Goal: Task Accomplishment & Management: Complete application form

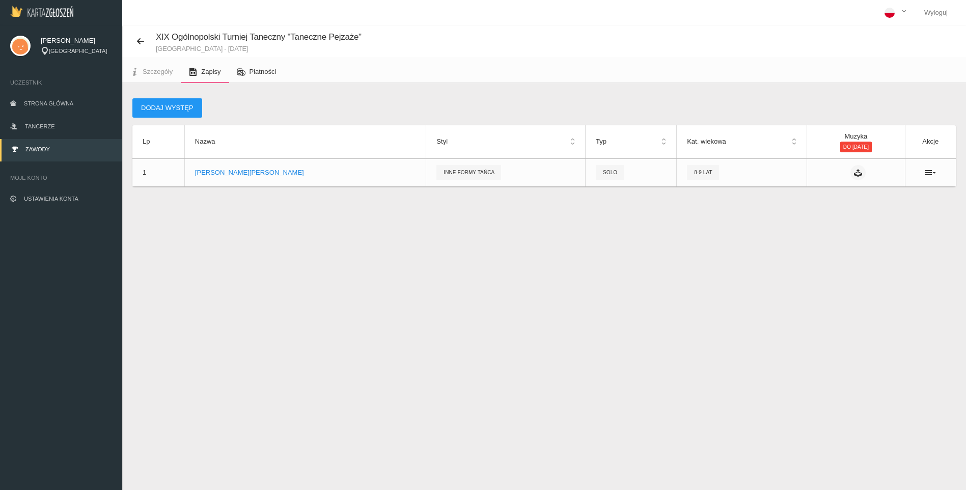
click at [262, 71] on span "Płatności" at bounding box center [263, 72] width 27 height 8
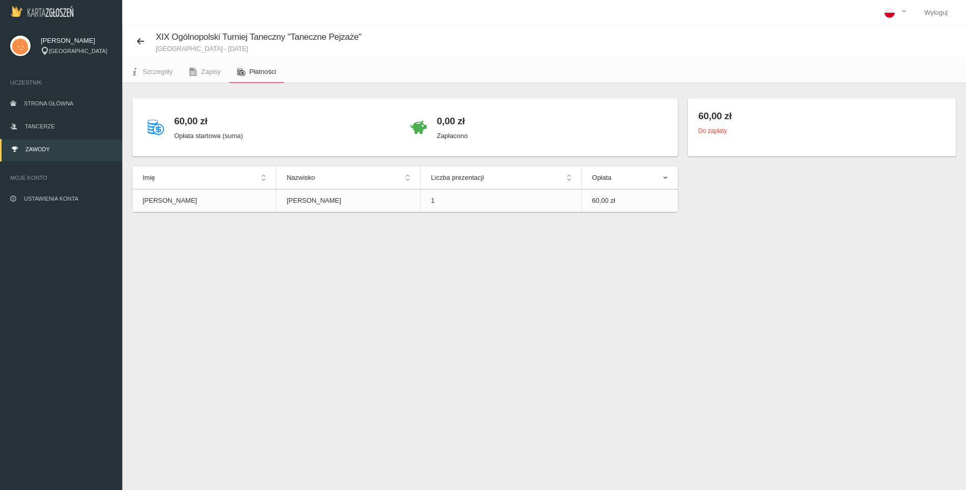
click at [452, 130] on div "0,00 zł Zapłacono" at bounding box center [452, 127] width 31 height 38
click at [453, 123] on h4 "0,00 zł" at bounding box center [452, 121] width 31 height 15
click at [453, 138] on p "Zapłacono" at bounding box center [452, 136] width 31 height 10
click at [168, 122] on div "60,00 zł Opłata startowa (suma)" at bounding box center [274, 127] width 263 height 38
click at [157, 127] on icon at bounding box center [156, 127] width 16 height 16
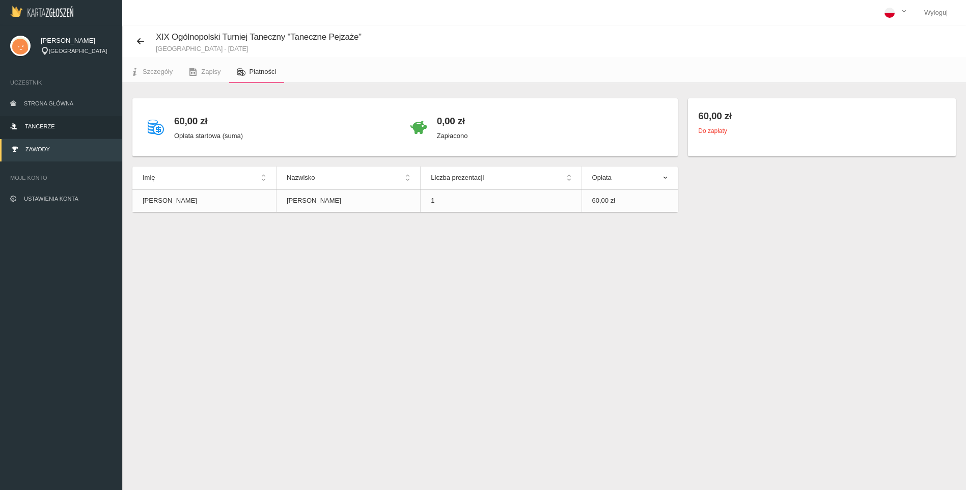
click at [43, 125] on span "Tancerze" at bounding box center [40, 126] width 30 height 6
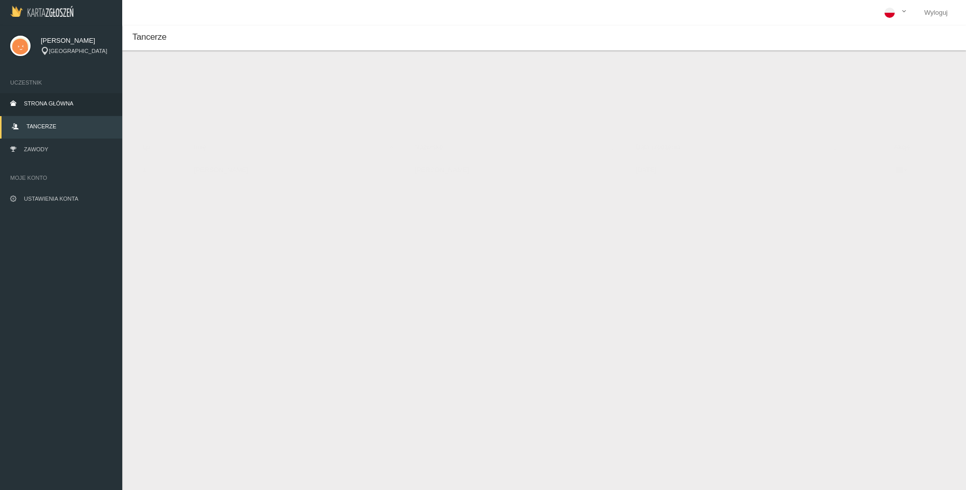
click at [45, 100] on span "Strona główna" at bounding box center [48, 103] width 49 height 6
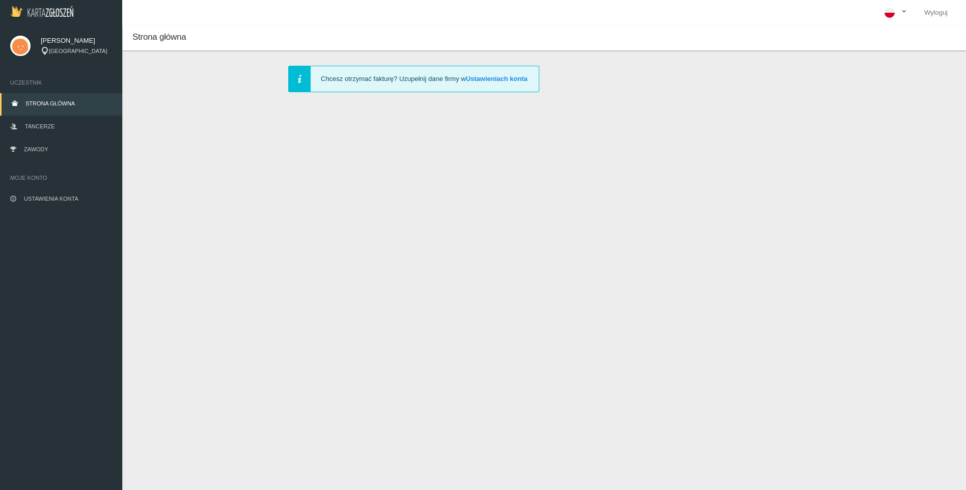
click at [908, 12] on link at bounding box center [896, 12] width 40 height 25
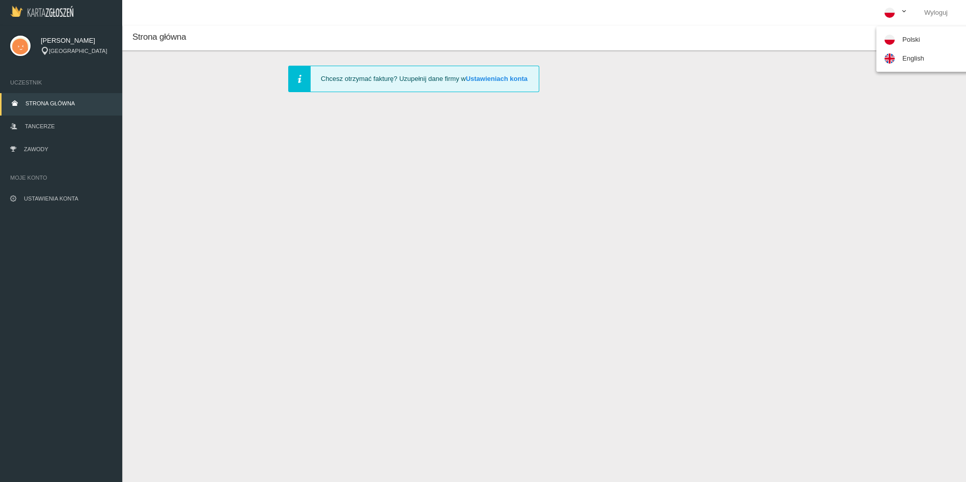
click at [653, 175] on div "Strona główna Nie dodałeś jeszcze tancerzy. Najlepiej zrobić to od razu - Klikn…" at bounding box center [544, 266] width 844 height 482
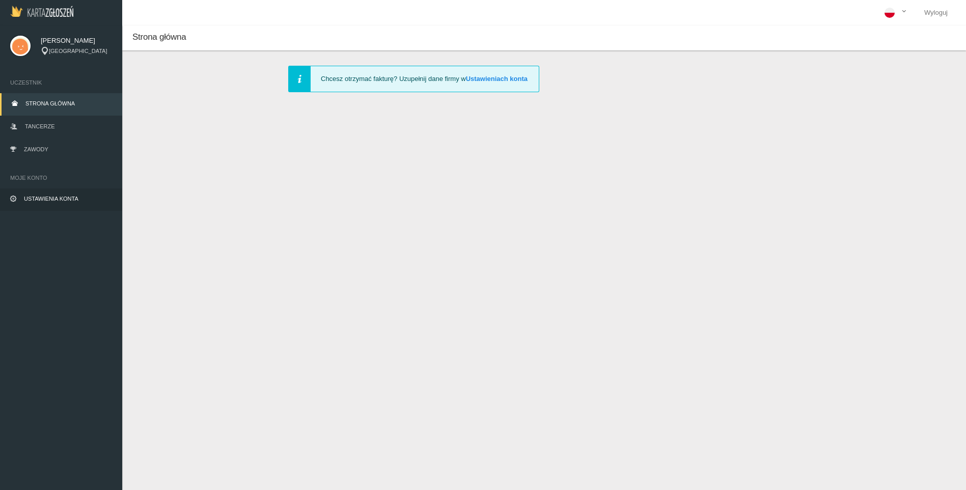
click at [61, 196] on span "Ustawienia konta" at bounding box center [51, 199] width 54 height 6
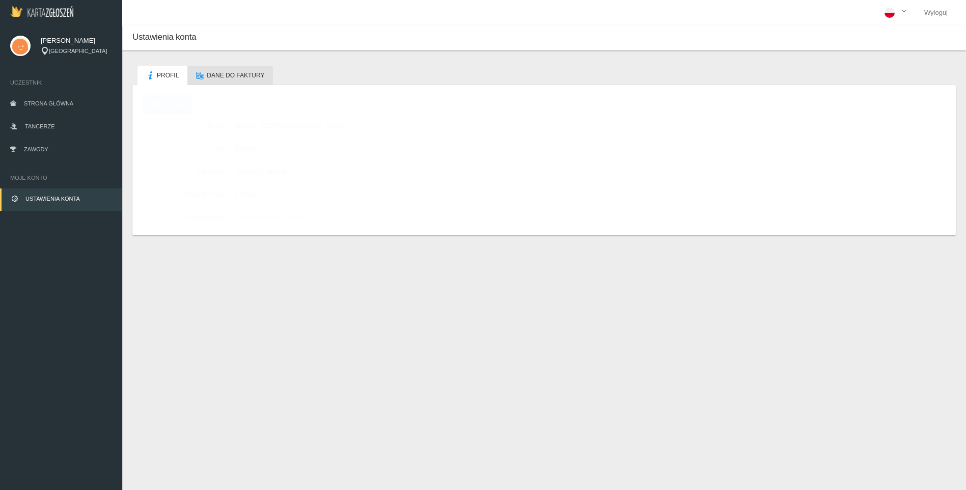
click at [225, 78] on span "Dane do faktury" at bounding box center [236, 75] width 58 height 7
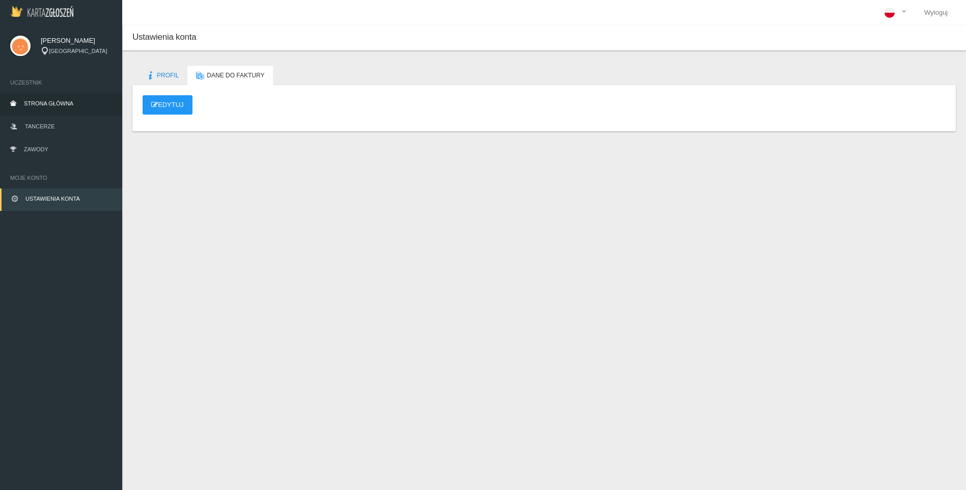
click at [54, 101] on span "Strona główna" at bounding box center [48, 103] width 49 height 6
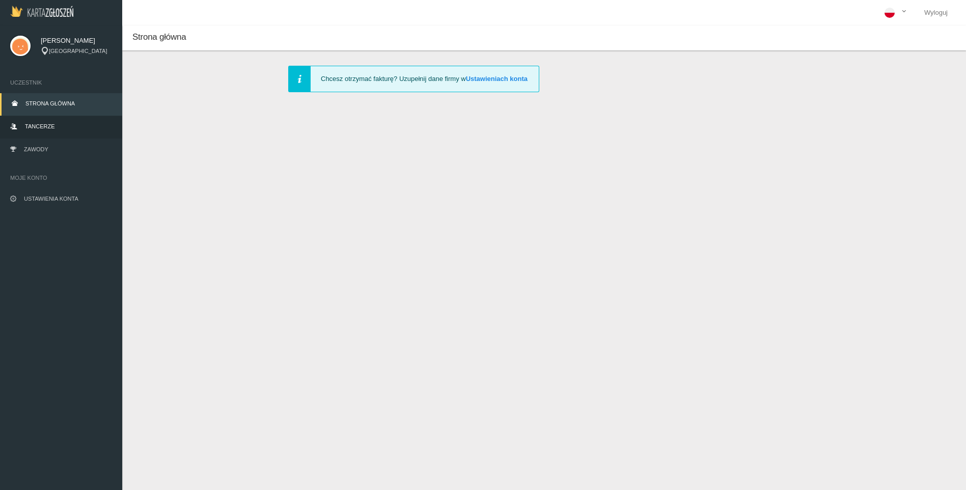
click at [54, 126] on link "Tancerze" at bounding box center [61, 127] width 122 height 22
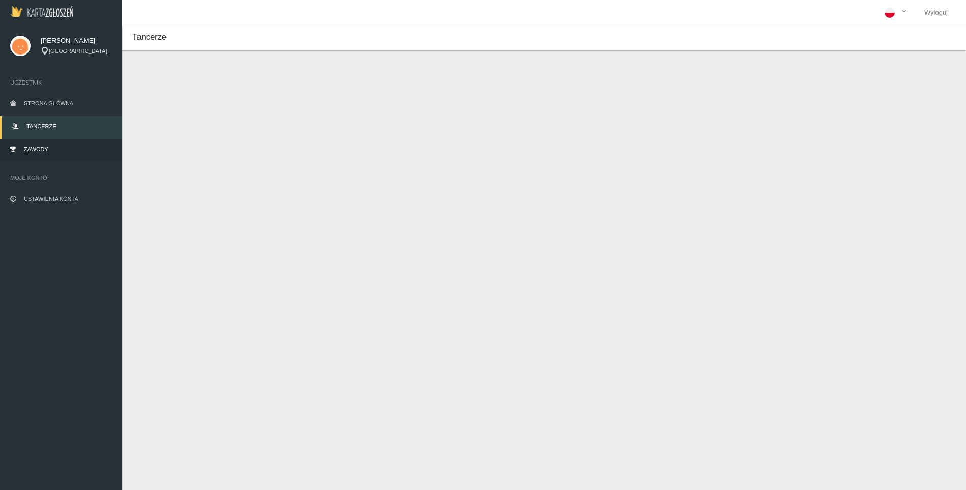
click at [50, 147] on link "Zawody" at bounding box center [61, 150] width 122 height 22
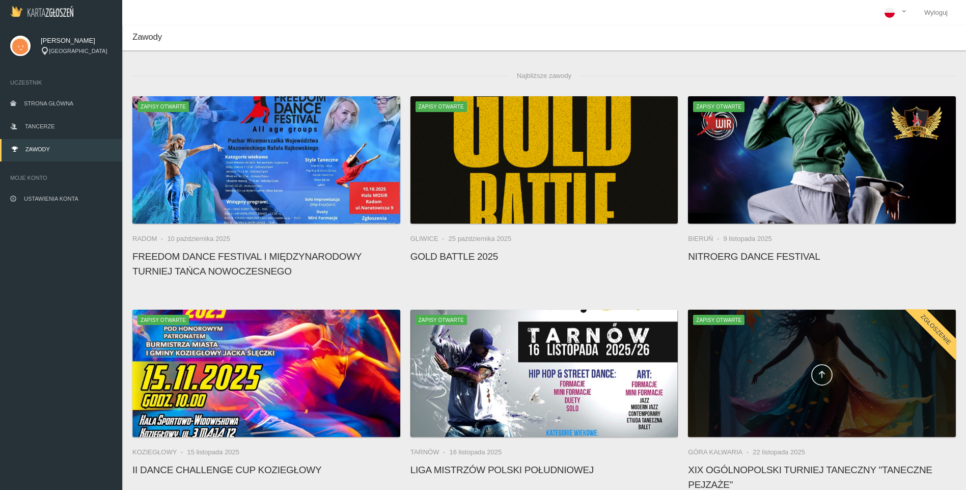
click at [818, 379] on link at bounding box center [821, 374] width 21 height 21
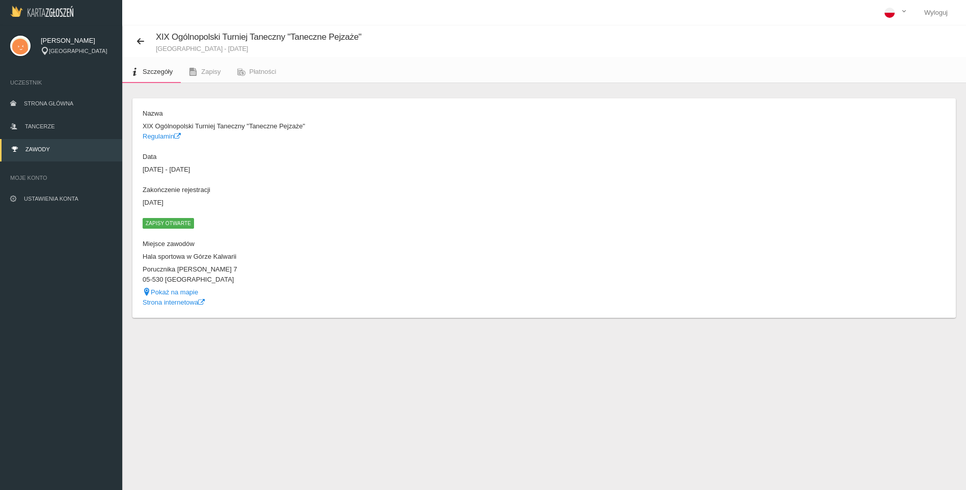
click at [170, 225] on span "Zapisy otwarte" at bounding box center [168, 223] width 51 height 10
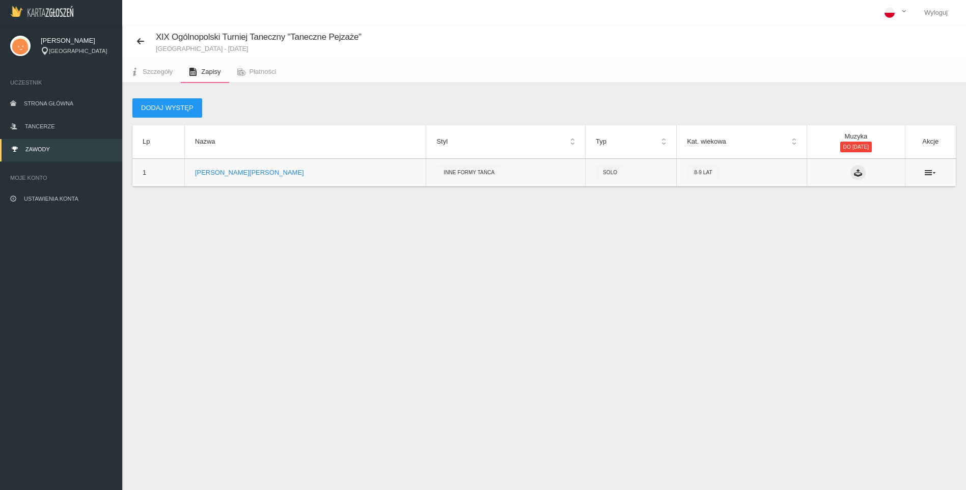
click at [854, 175] on icon at bounding box center [858, 173] width 8 height 8
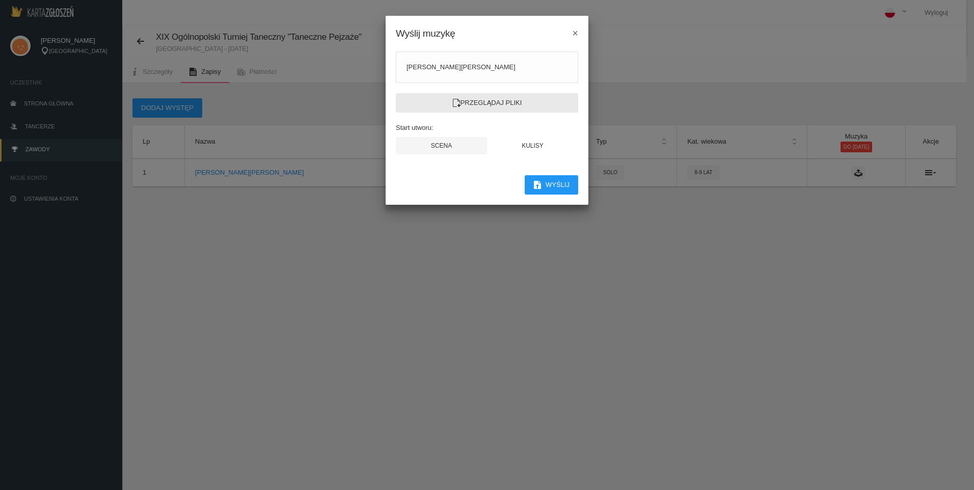
click at [486, 103] on label "Przeglądaj pliki" at bounding box center [487, 102] width 182 height 19
click at [0, 0] on input "Przeglądaj pliki" at bounding box center [0, 0] width 0 height 0
drag, startPoint x: 577, startPoint y: 33, endPoint x: 577, endPoint y: 27, distance: 5.6
click at [576, 33] on span "×" at bounding box center [575, 32] width 6 height 11
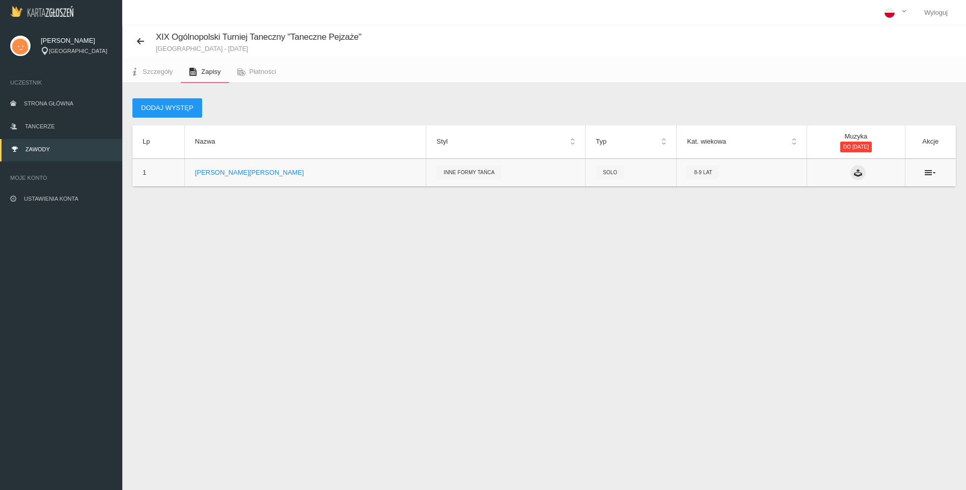
click at [854, 175] on icon at bounding box center [858, 173] width 8 height 8
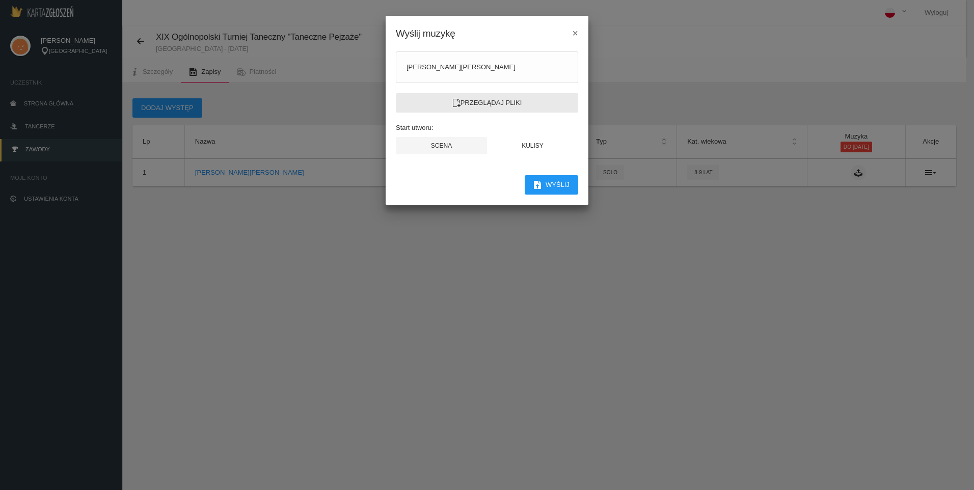
click at [482, 100] on label "Przeglądaj pliki" at bounding box center [487, 102] width 182 height 19
click at [0, 0] on input "Przeglądaj pliki" at bounding box center [0, 0] width 0 height 0
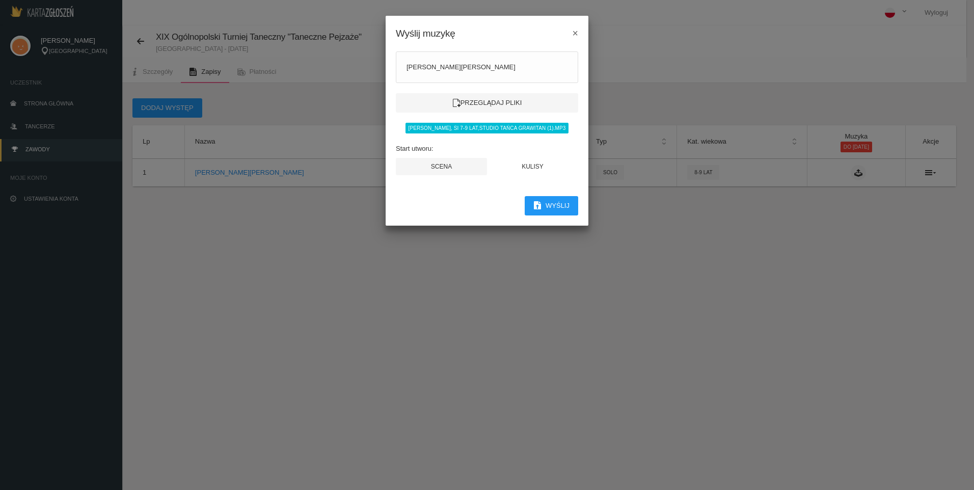
drag, startPoint x: 492, startPoint y: 31, endPoint x: 482, endPoint y: 84, distance: 54.3
click at [482, 84] on div "Wyślij muzykę × [PERSON_NAME] Przeglądaj pliki [PERSON_NAME], SI 7-9 lat,Studio…" at bounding box center [487, 120] width 204 height 211
click at [335, 383] on modal-container "Wyślij muzykę × [PERSON_NAME] Przeglądaj pliki [PERSON_NAME], SI 7-9 lat,Studio…" at bounding box center [487, 245] width 974 height 490
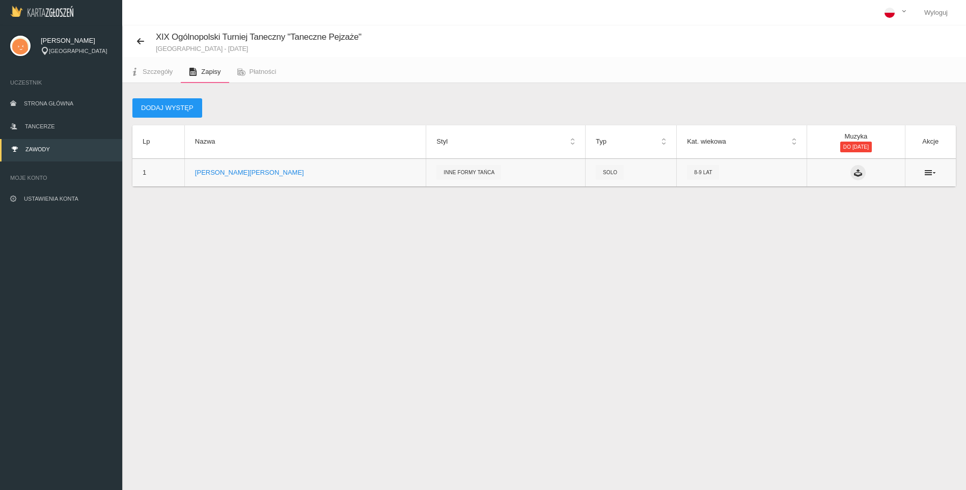
click at [854, 169] on icon at bounding box center [858, 173] width 8 height 8
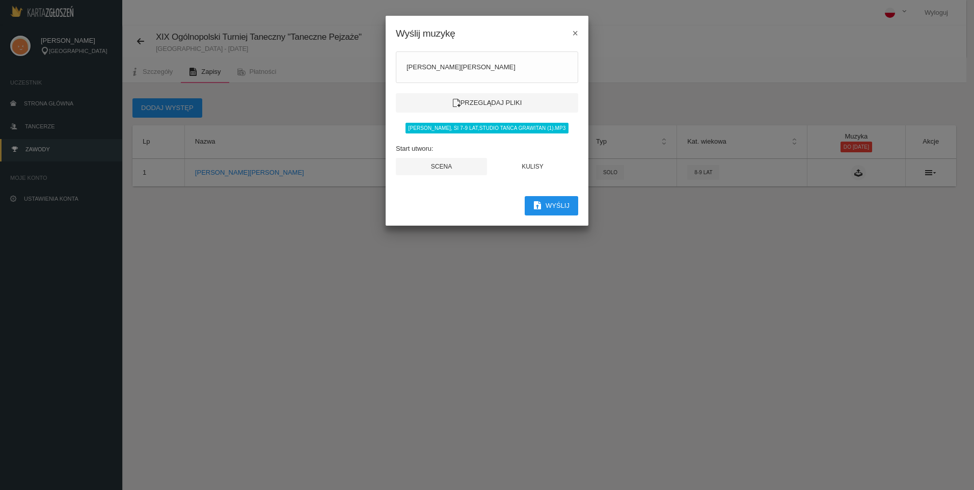
click at [558, 208] on button "Wyślij" at bounding box center [550, 205] width 53 height 19
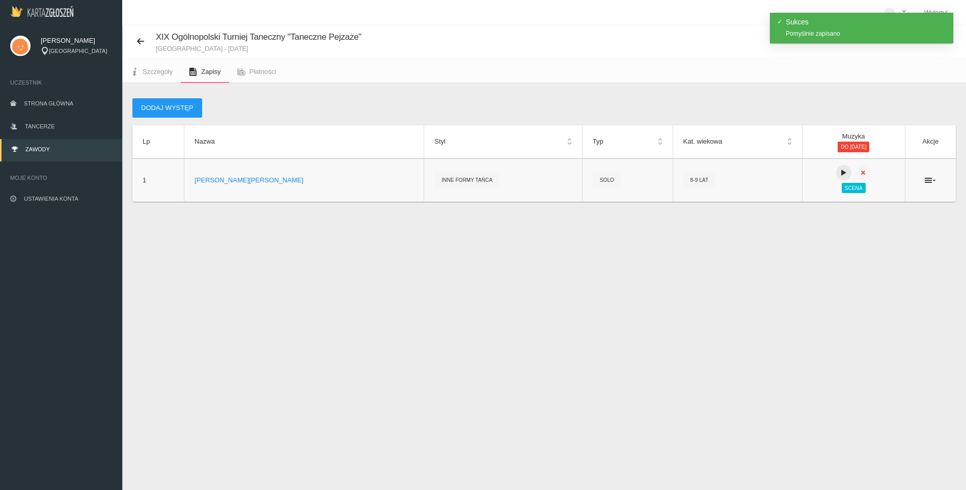
click at [840, 173] on icon at bounding box center [844, 173] width 8 height 8
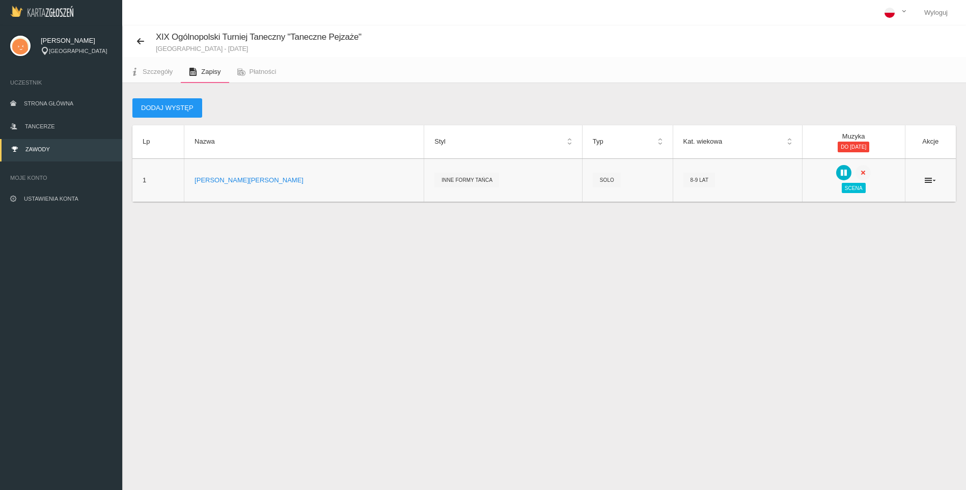
click at [840, 174] on icon at bounding box center [844, 173] width 8 height 8
click at [261, 70] on span "Płatności" at bounding box center [263, 72] width 27 height 8
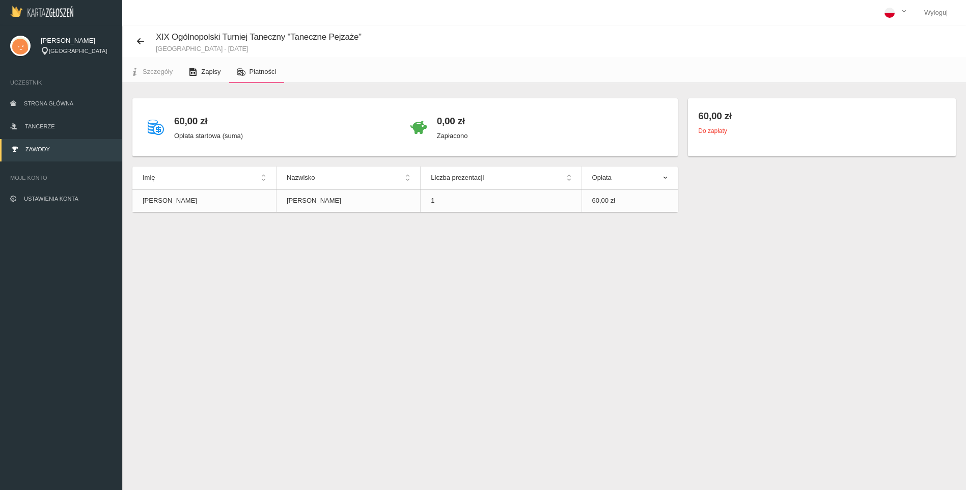
click at [209, 71] on span "Zapisy" at bounding box center [210, 72] width 19 height 8
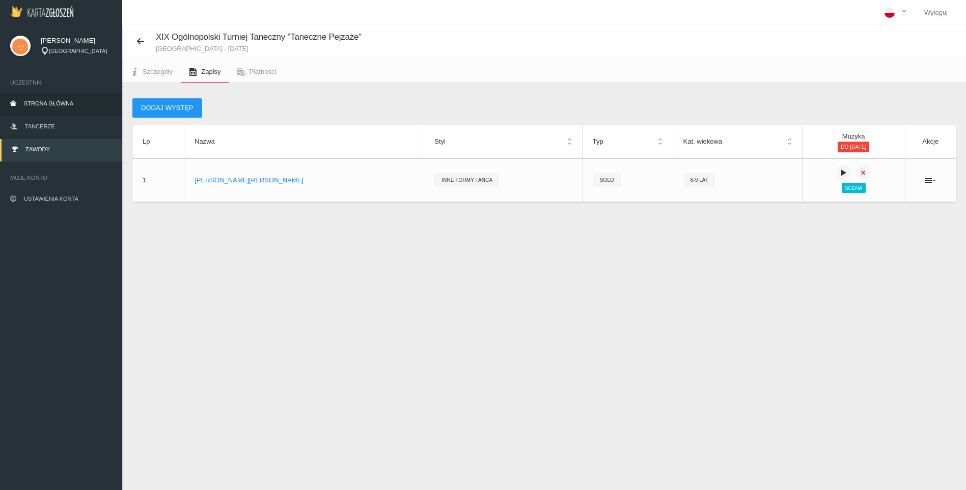
click at [61, 103] on span "Strona główna" at bounding box center [48, 103] width 49 height 6
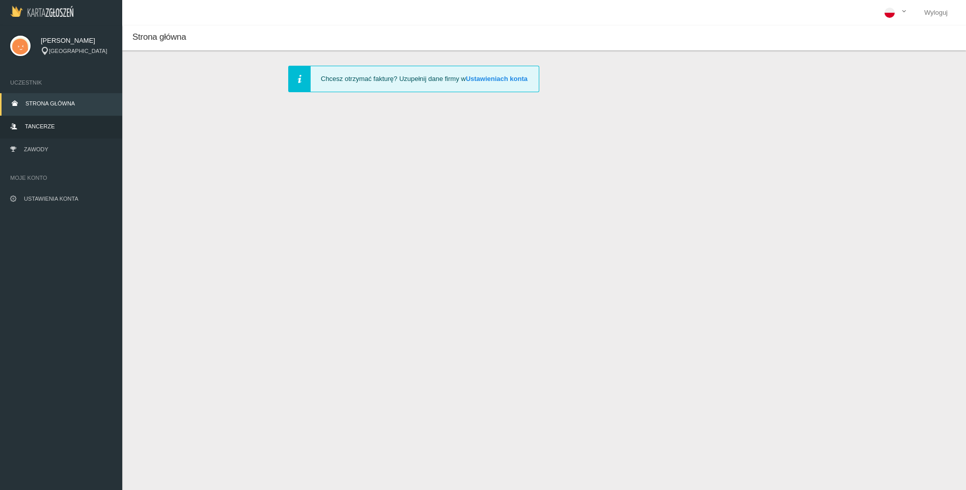
click at [39, 127] on span "Tancerze" at bounding box center [40, 126] width 30 height 6
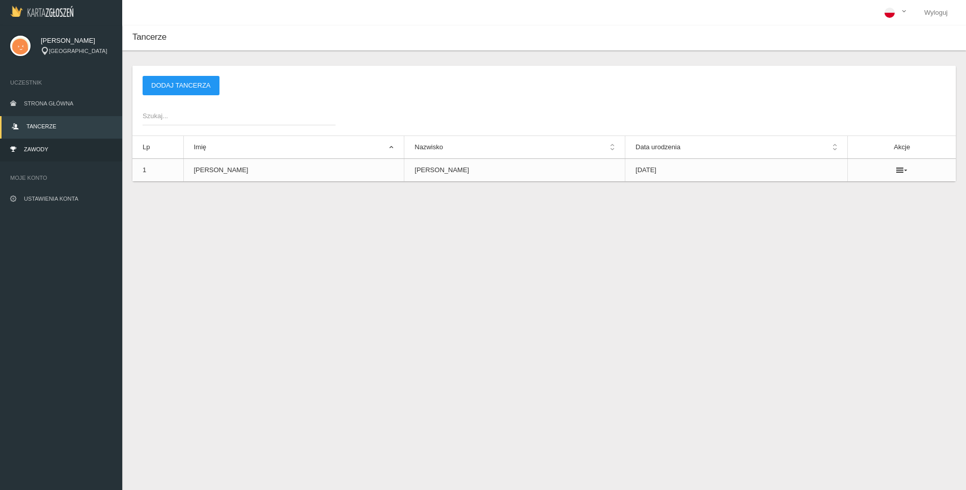
click at [41, 152] on span "Zawody" at bounding box center [36, 149] width 24 height 6
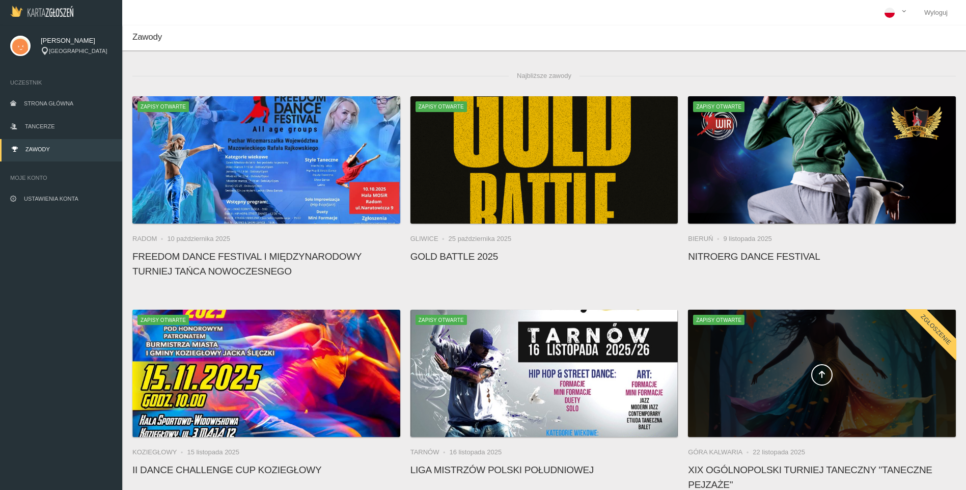
click at [792, 392] on div at bounding box center [822, 373] width 268 height 127
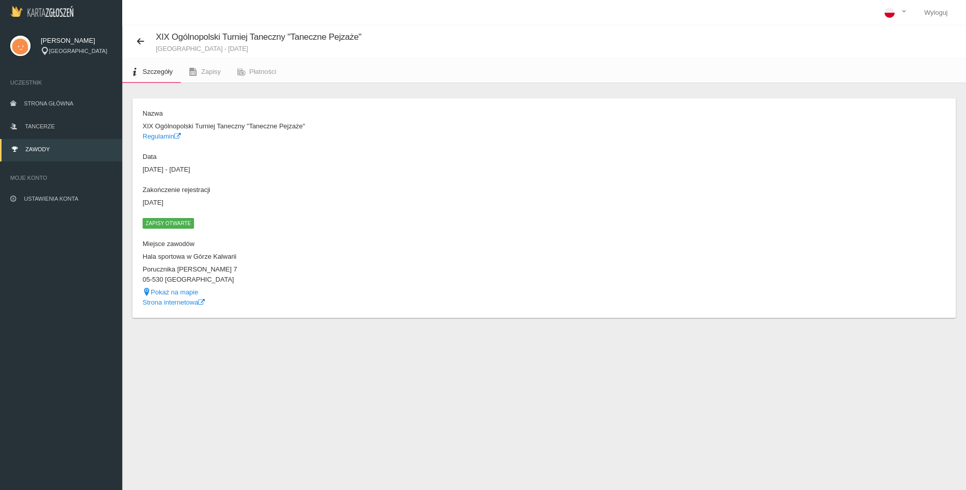
click at [320, 291] on dd "Pokaż na mapie" at bounding box center [341, 292] width 397 height 10
click at [202, 75] on span "Zapisy" at bounding box center [210, 72] width 19 height 8
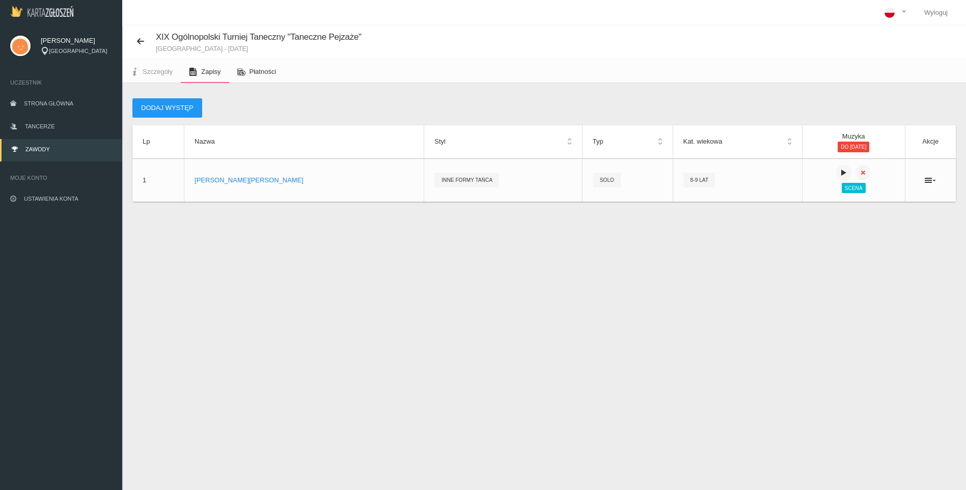
click at [258, 73] on span "Płatności" at bounding box center [263, 72] width 27 height 8
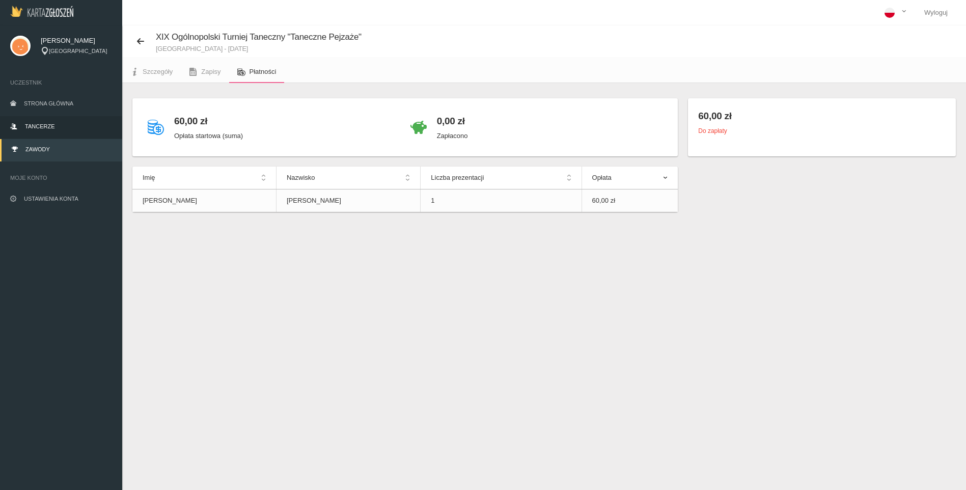
click at [46, 122] on link "Tancerze" at bounding box center [61, 127] width 122 height 22
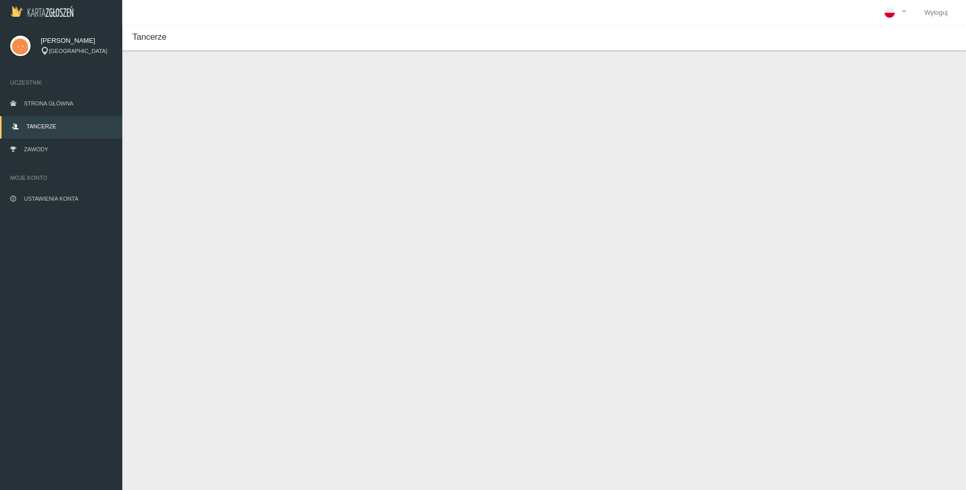
click at [896, 171] on icon at bounding box center [901, 170] width 11 height 8
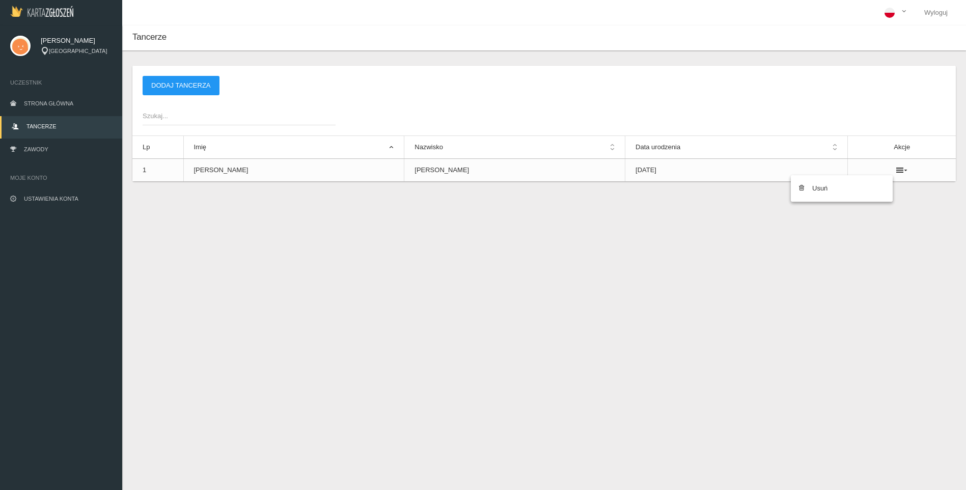
click at [929, 204] on div "Nowy tancerz Imię * Nazwisko * Data urodzenia * Zapisz Anuluj * - pole wymagane…" at bounding box center [544, 136] width 844 height 172
click at [944, 9] on link "Wyloguj" at bounding box center [936, 12] width 40 height 25
